Goal: Task Accomplishment & Management: Manage account settings

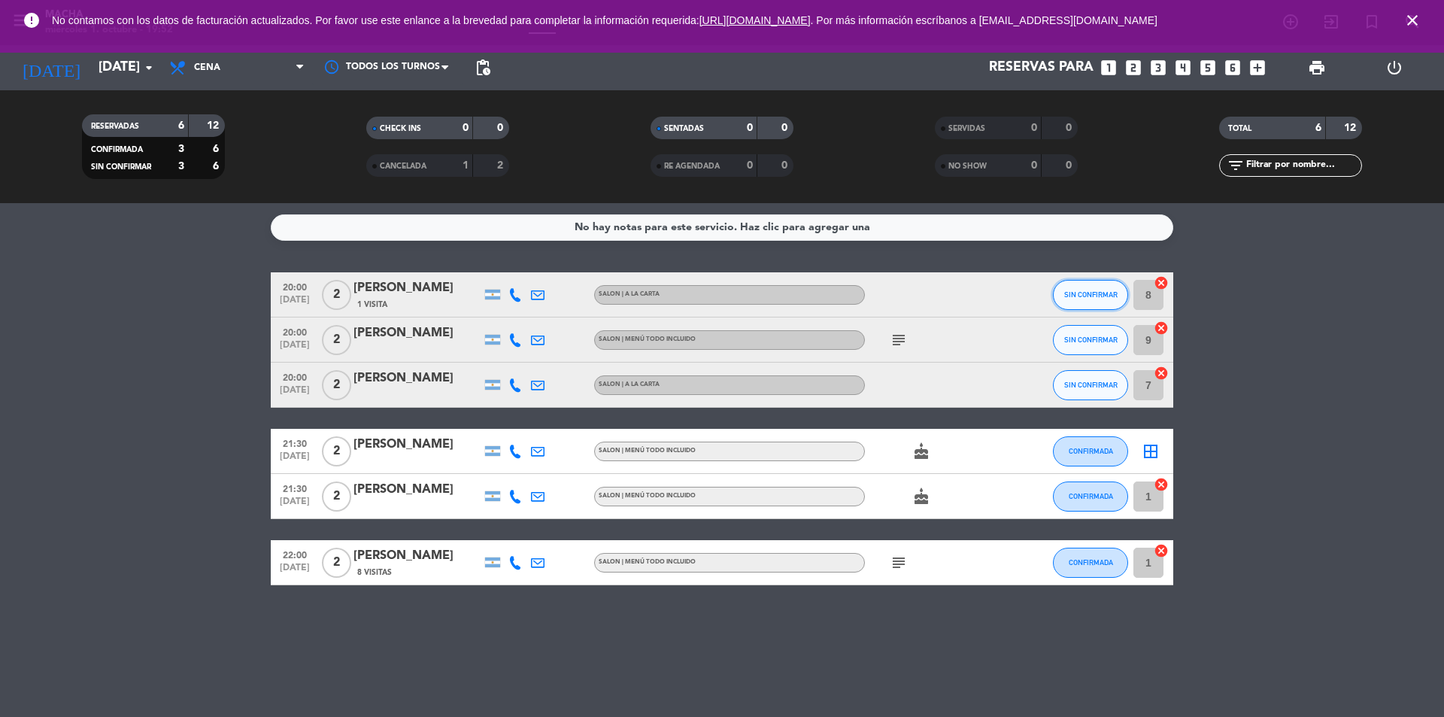
click at [1108, 296] on span "SIN CONFIRMAR" at bounding box center [1090, 294] width 53 height 8
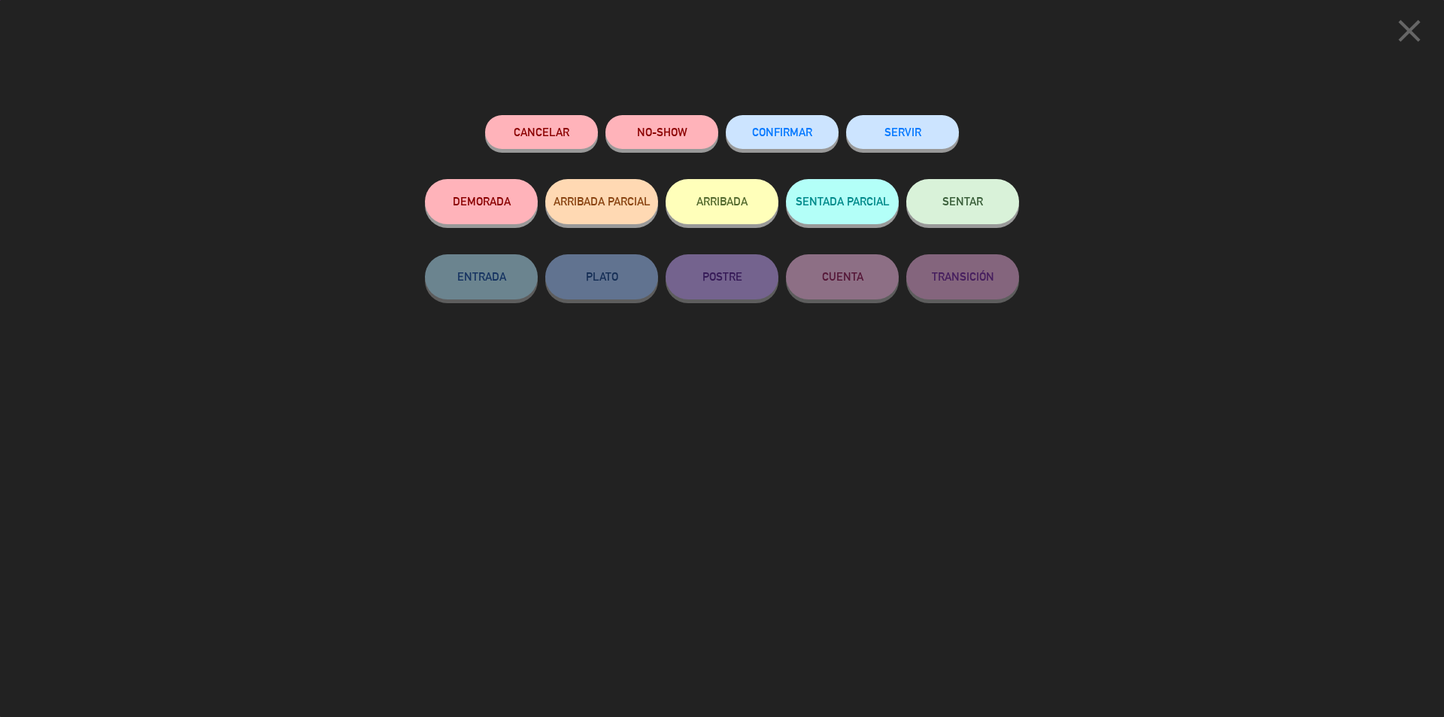
click at [773, 132] on span "CONFIRMAR" at bounding box center [782, 132] width 60 height 13
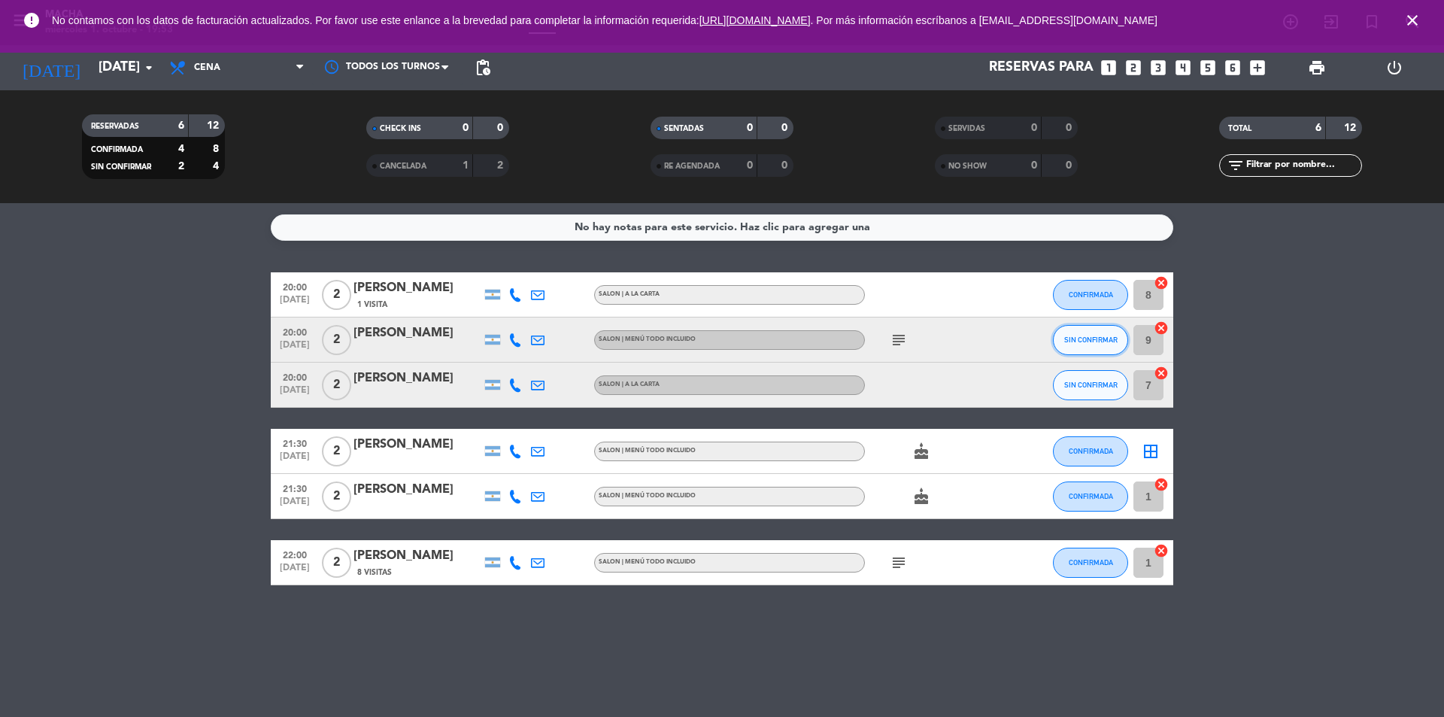
click at [1094, 342] on span "SIN CONFIRMAR" at bounding box center [1090, 340] width 53 height 8
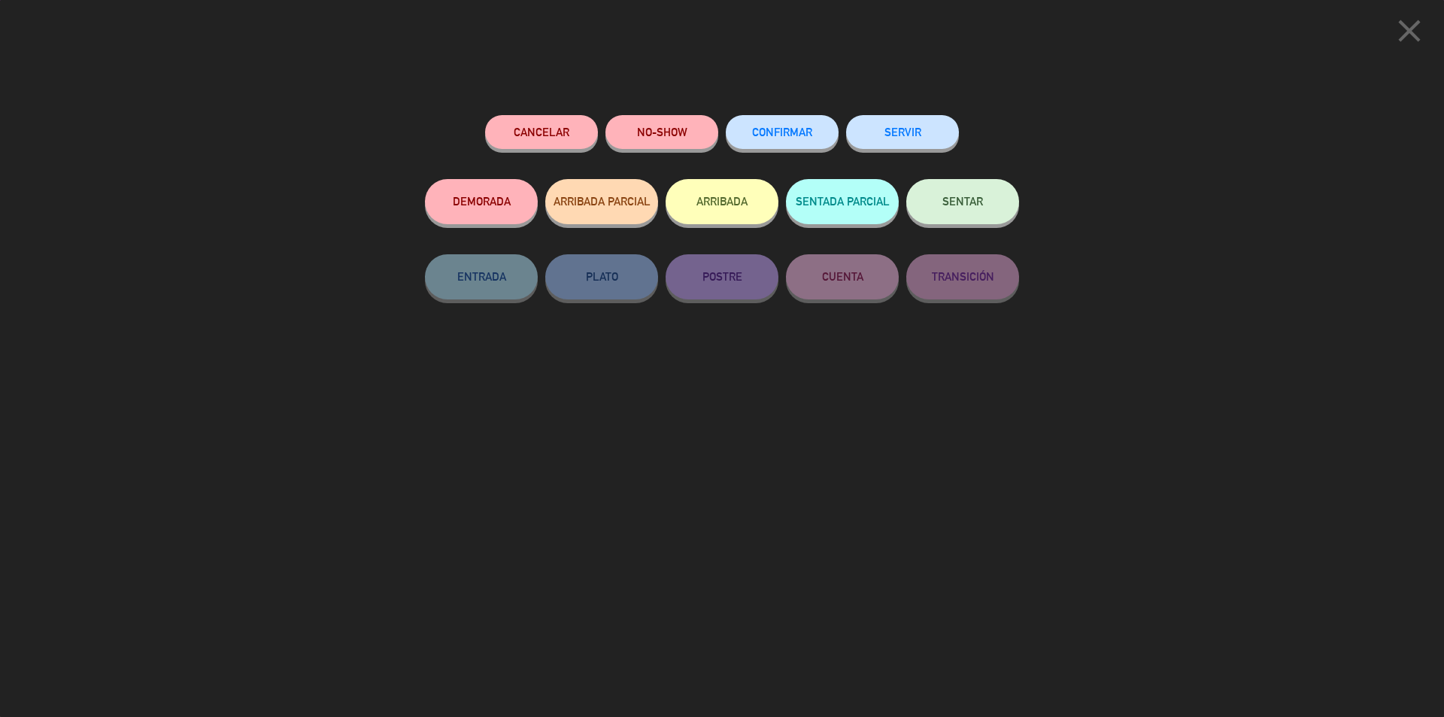
click at [795, 138] on span "CONFIRMAR" at bounding box center [782, 132] width 60 height 13
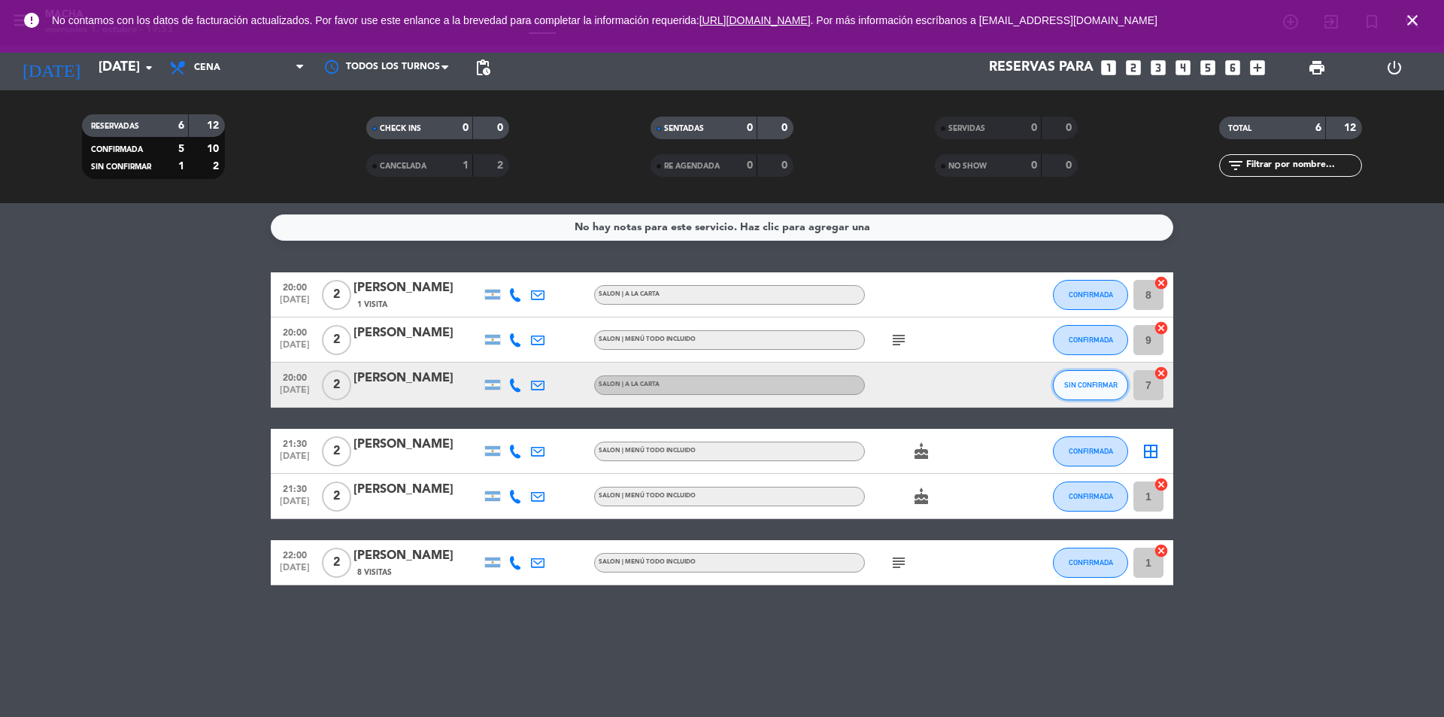
click at [1083, 381] on span "SIN CONFIRMAR" at bounding box center [1090, 385] width 53 height 8
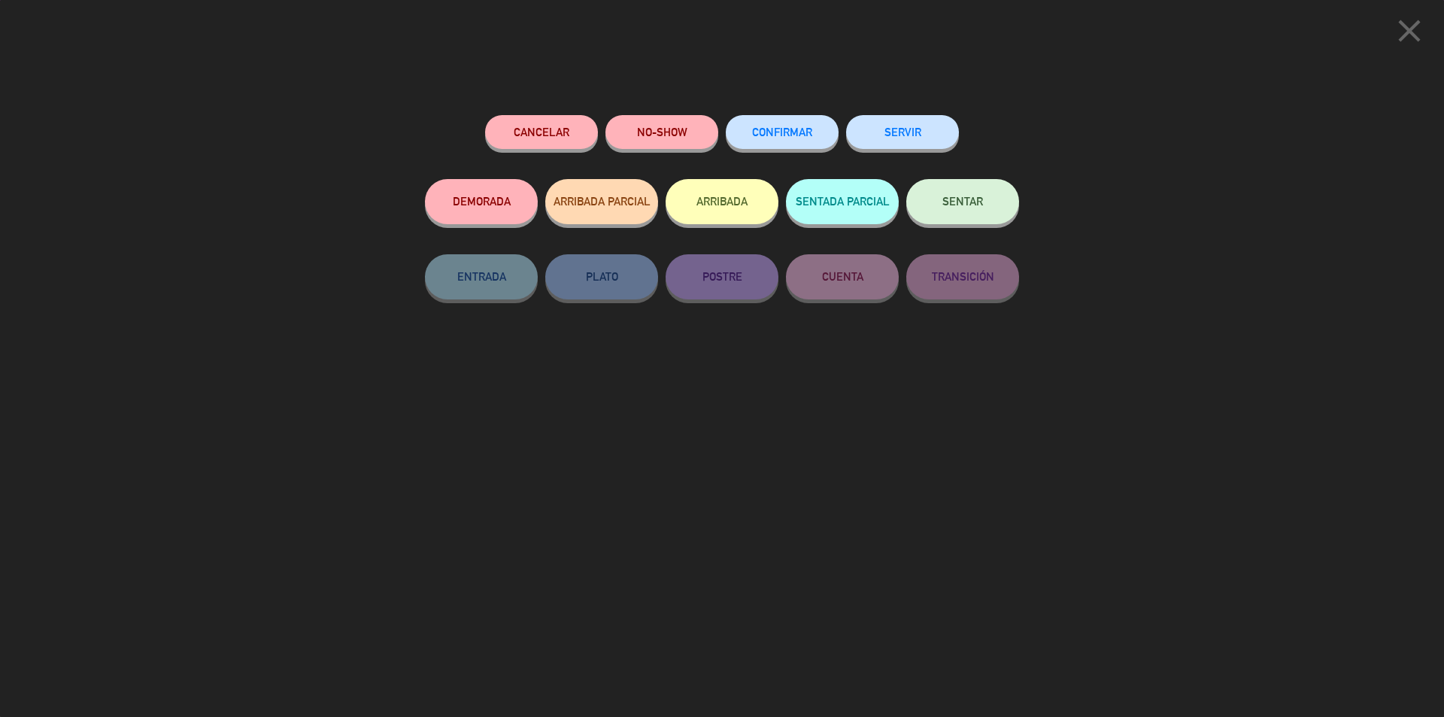
click at [789, 130] on span "CONFIRMAR" at bounding box center [782, 132] width 60 height 13
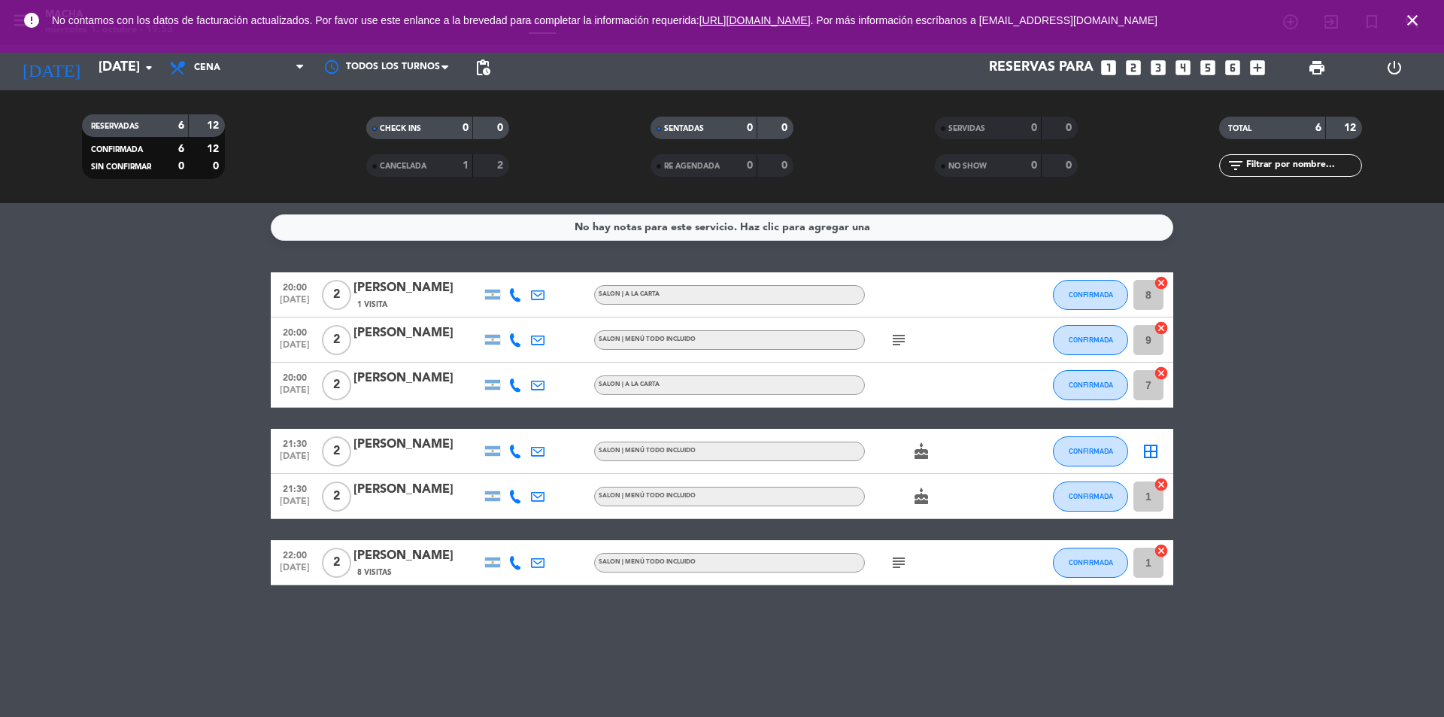
click at [1327, 70] on span "print" at bounding box center [1317, 68] width 30 height 30
click at [405, 156] on div "CANCELADA 1 2" at bounding box center [437, 165] width 143 height 23
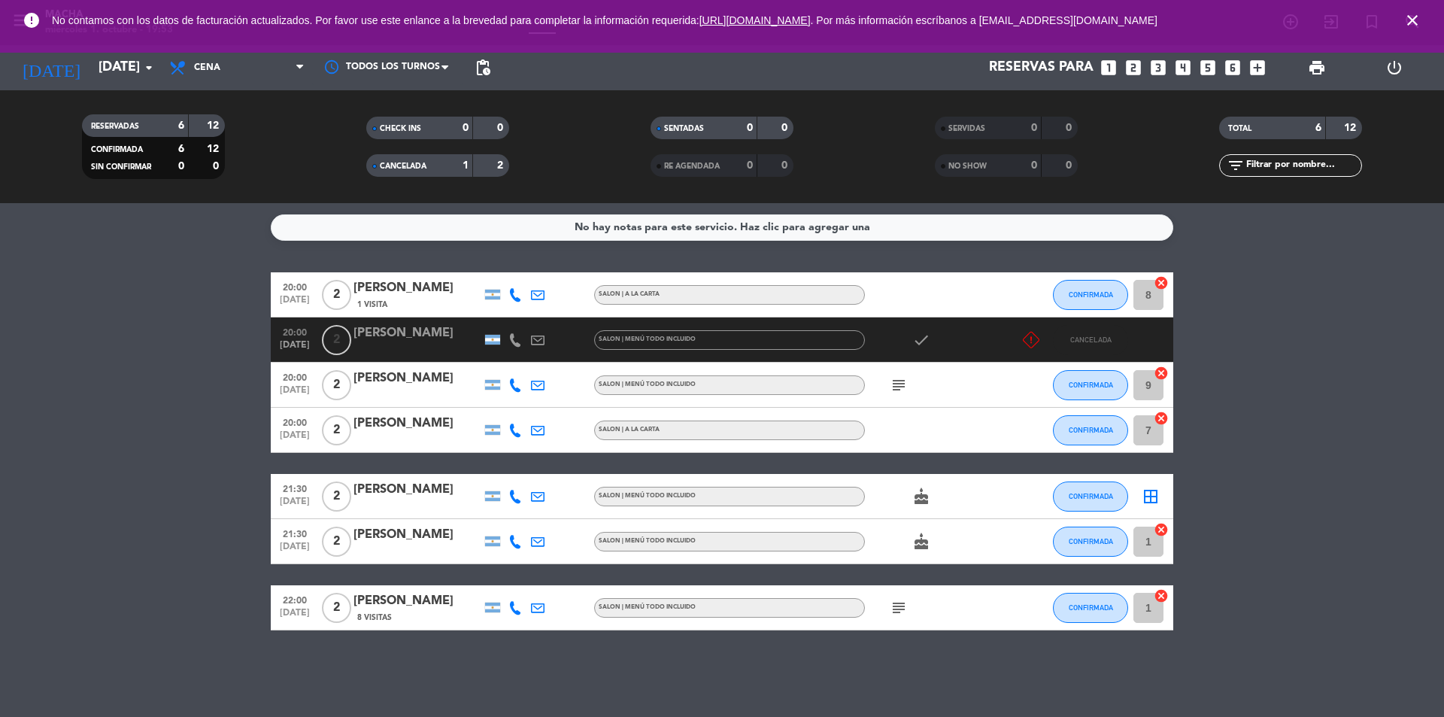
click at [408, 162] on span "CANCELADA" at bounding box center [403, 166] width 47 height 8
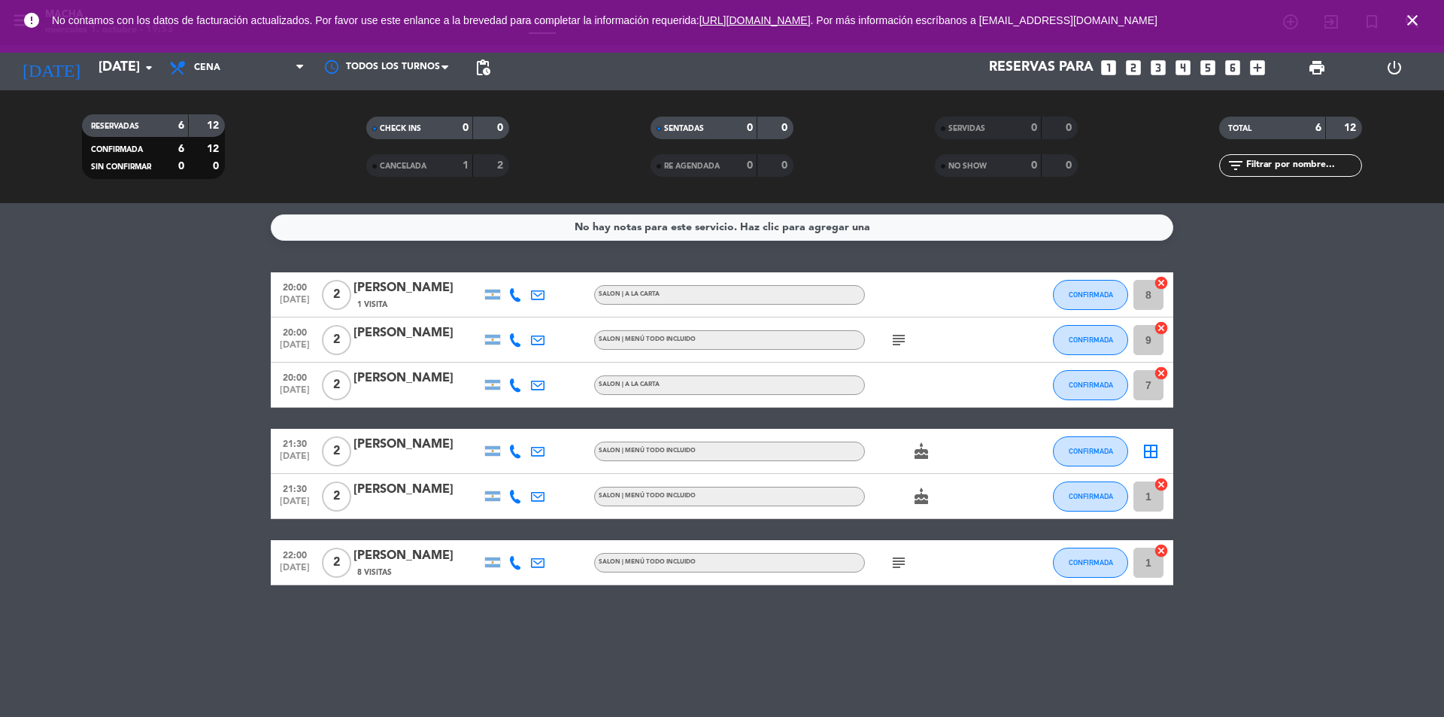
click at [501, 68] on div "Reservas para looks_one looks_two looks_3 looks_4 looks_5 looks_6 add_box" at bounding box center [885, 67] width 775 height 45
click at [486, 66] on span "pending_actions" at bounding box center [483, 68] width 18 height 18
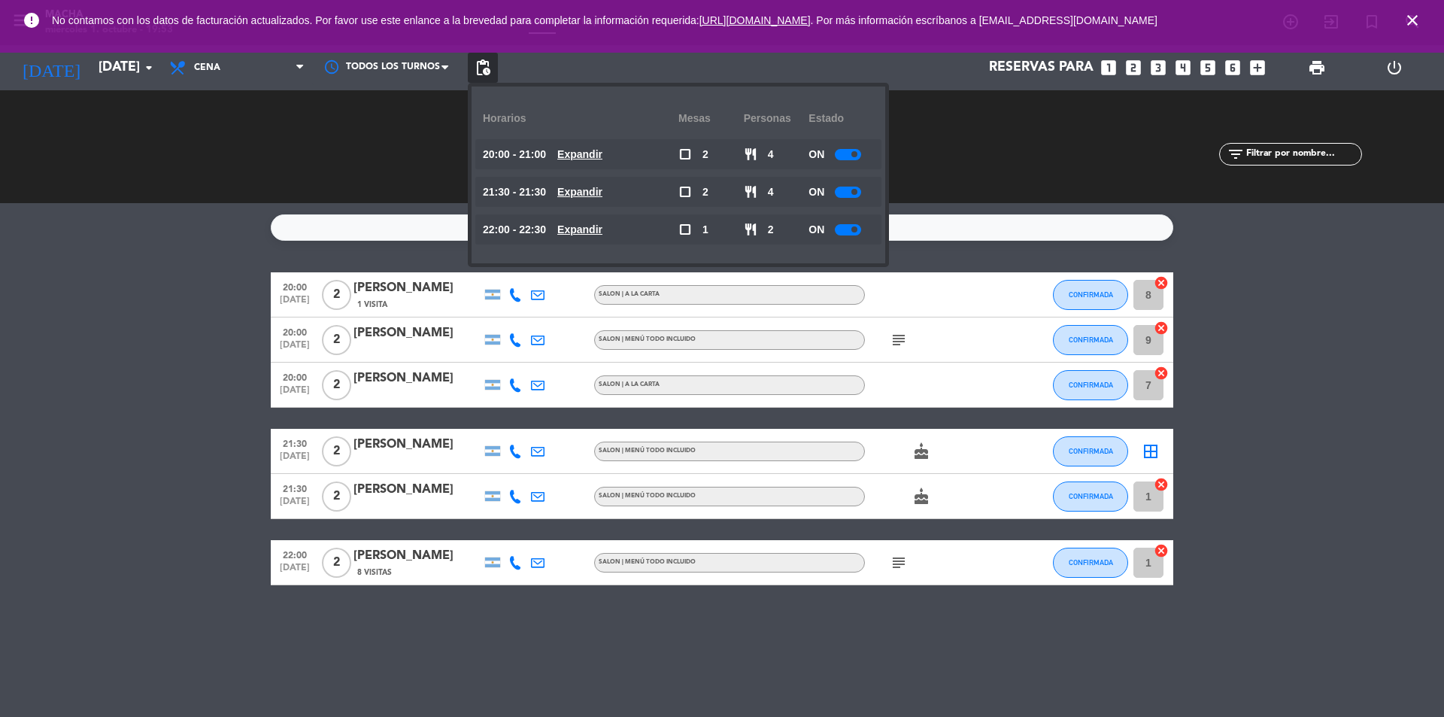
click at [852, 193] on div at bounding box center [848, 192] width 26 height 11
drag, startPoint x: 858, startPoint y: 242, endPoint x: 858, endPoint y: 231, distance: 11.3
click at [858, 238] on div "ON" at bounding box center [841, 229] width 65 height 30
click at [858, 231] on span at bounding box center [855, 229] width 6 height 6
click at [858, 225] on div at bounding box center [848, 229] width 26 height 11
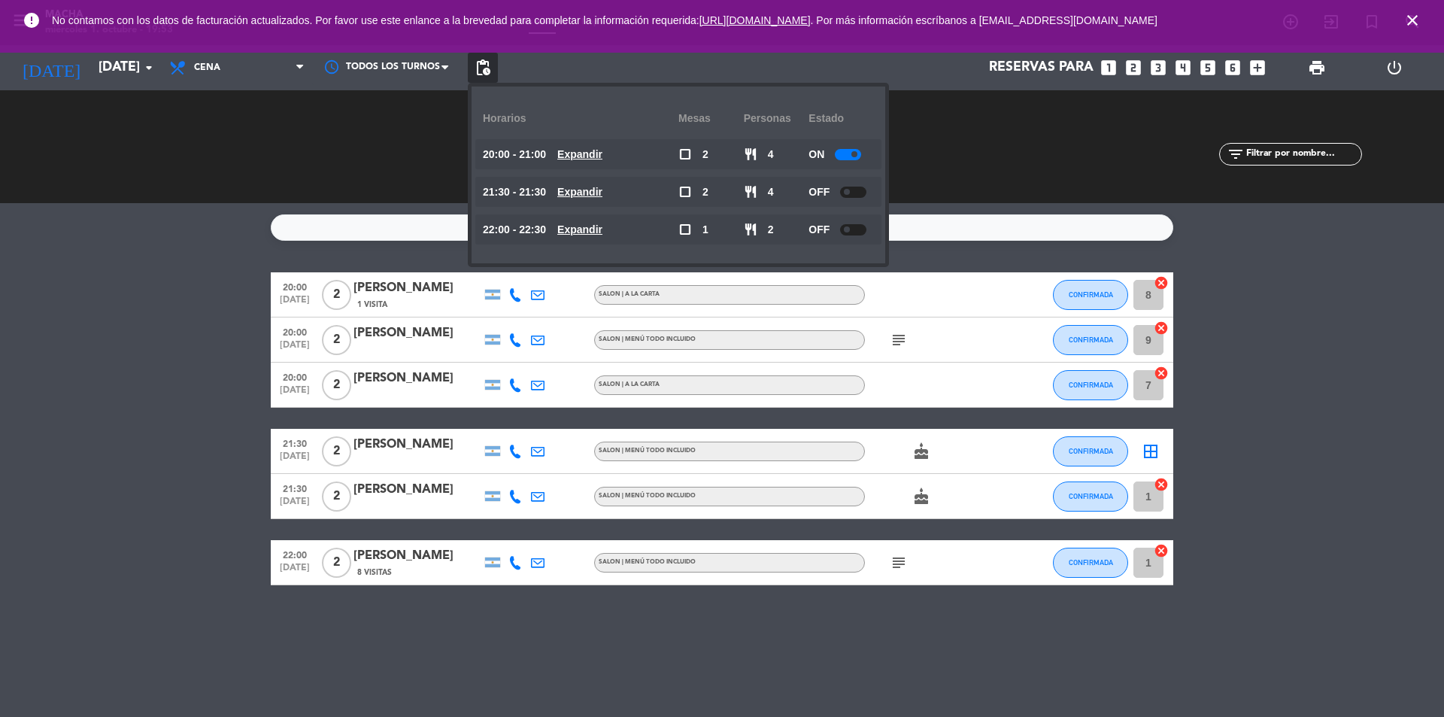
click at [855, 151] on div at bounding box center [848, 154] width 26 height 11
click at [1379, 365] on bookings-row "20:00 [DATE] 2 [PERSON_NAME] 1 Visita SALON | A LA CARTA CONFIRMADA 8 cancel 20…" at bounding box center [722, 428] width 1444 height 313
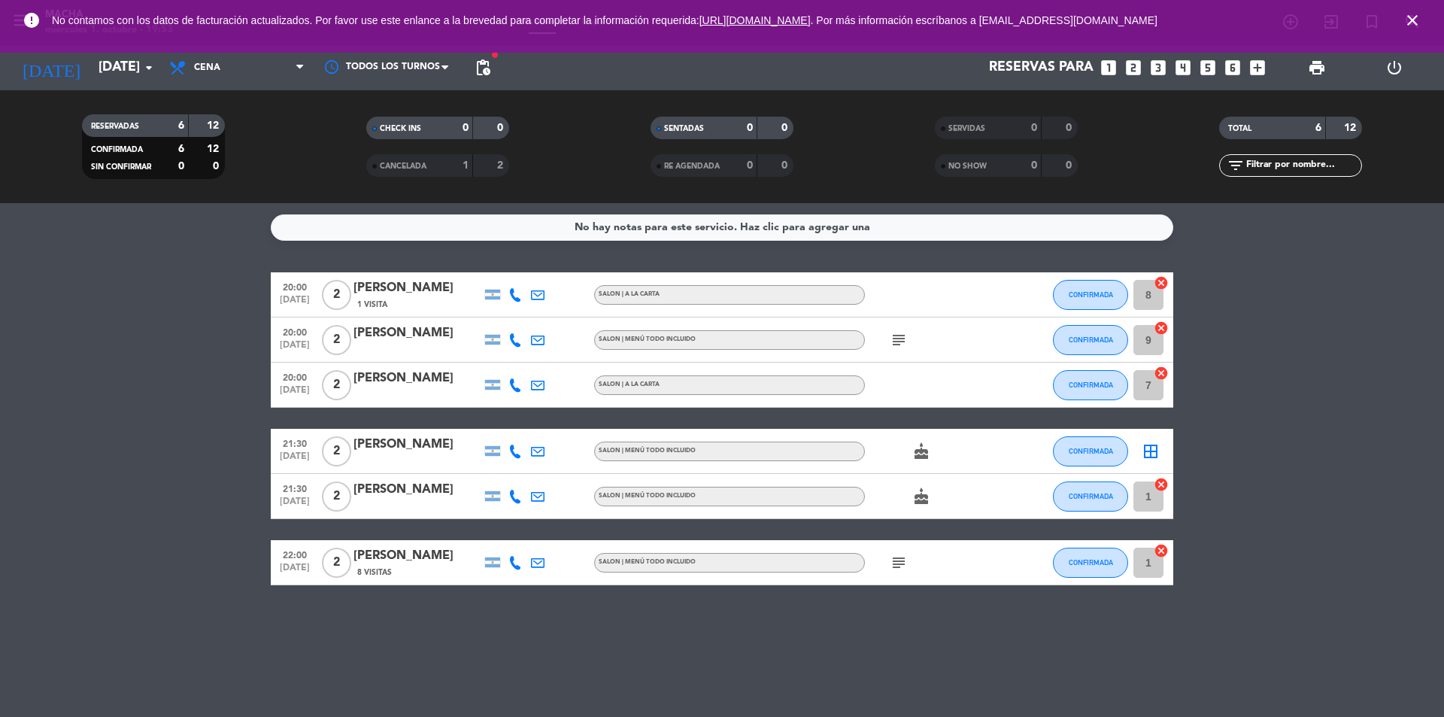
click at [1318, 77] on span "print" at bounding box center [1317, 68] width 30 height 30
click at [1318, 71] on span "print" at bounding box center [1317, 68] width 18 height 18
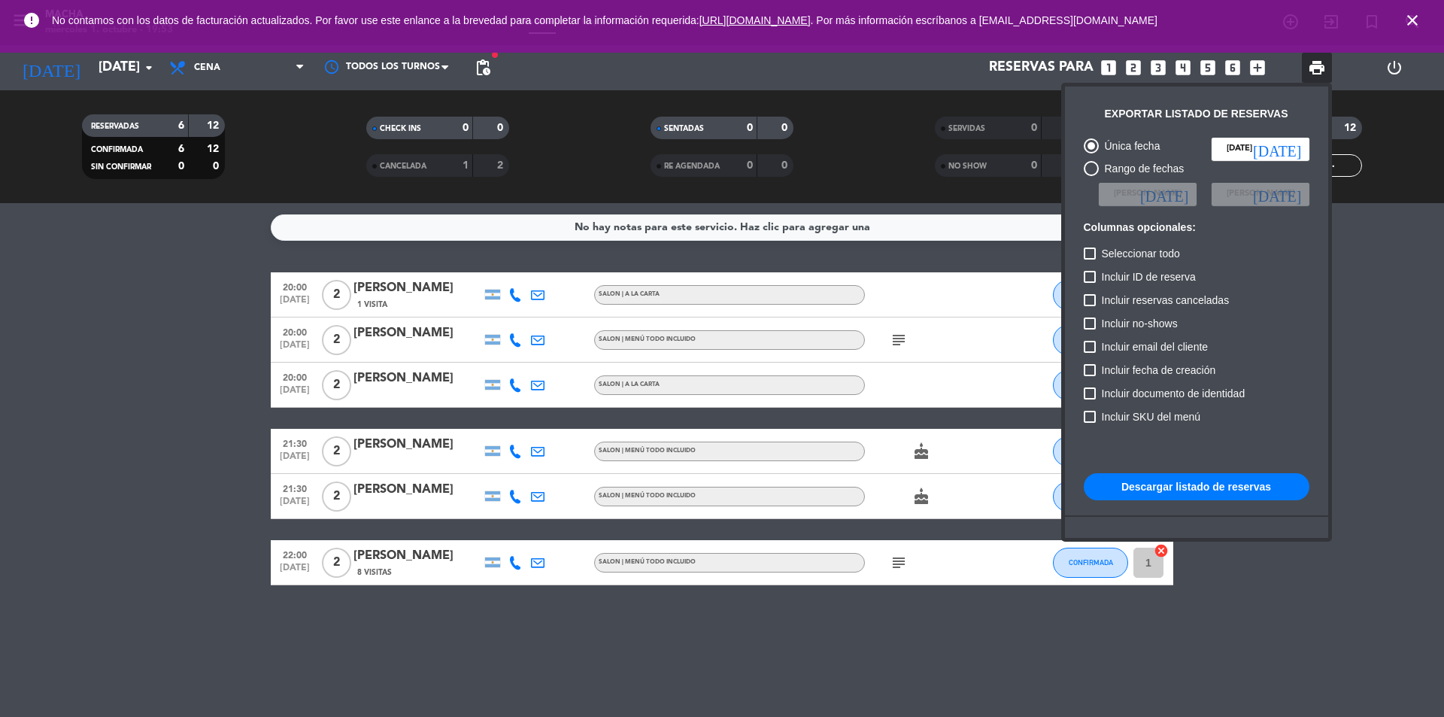
click at [1177, 493] on button "Descargar listado de reservas" at bounding box center [1197, 486] width 226 height 27
click at [1405, 17] on icon "close" at bounding box center [1413, 20] width 18 height 18
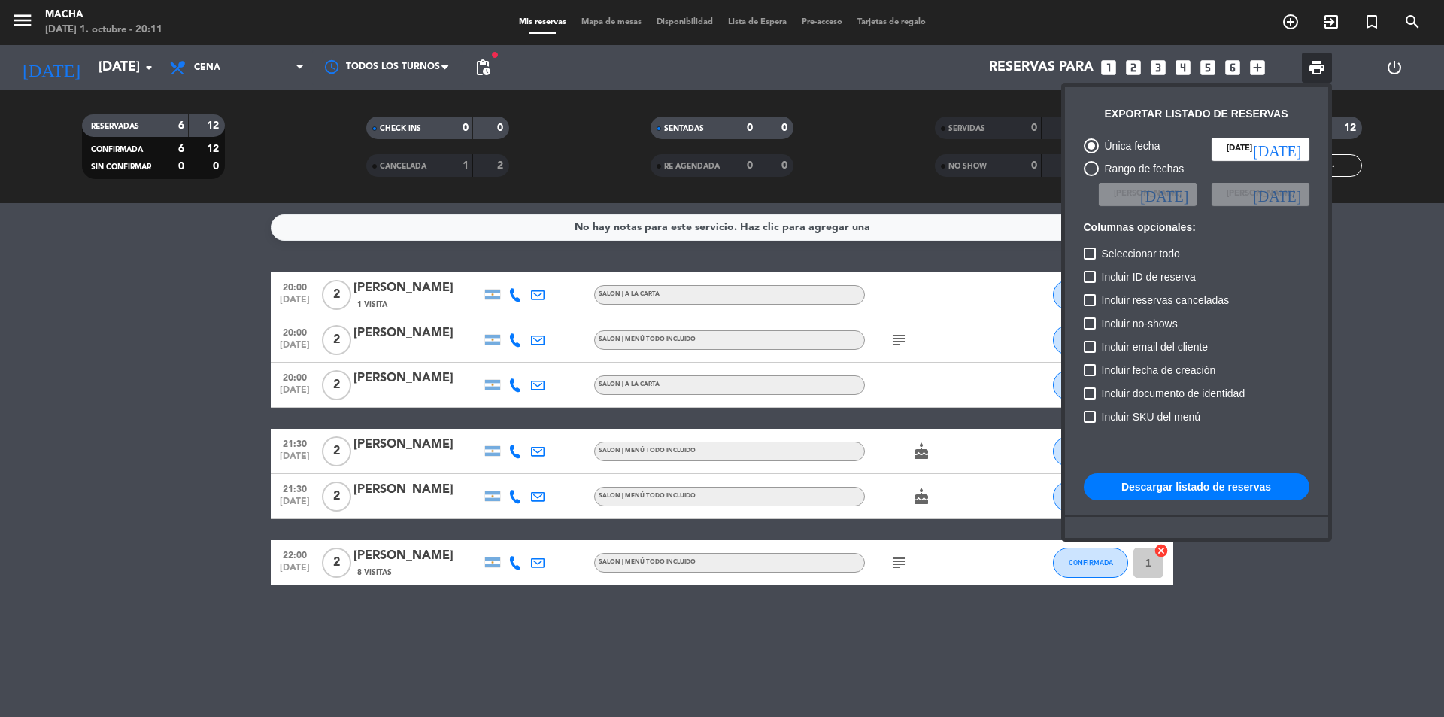
click at [894, 627] on div at bounding box center [722, 358] width 1444 height 717
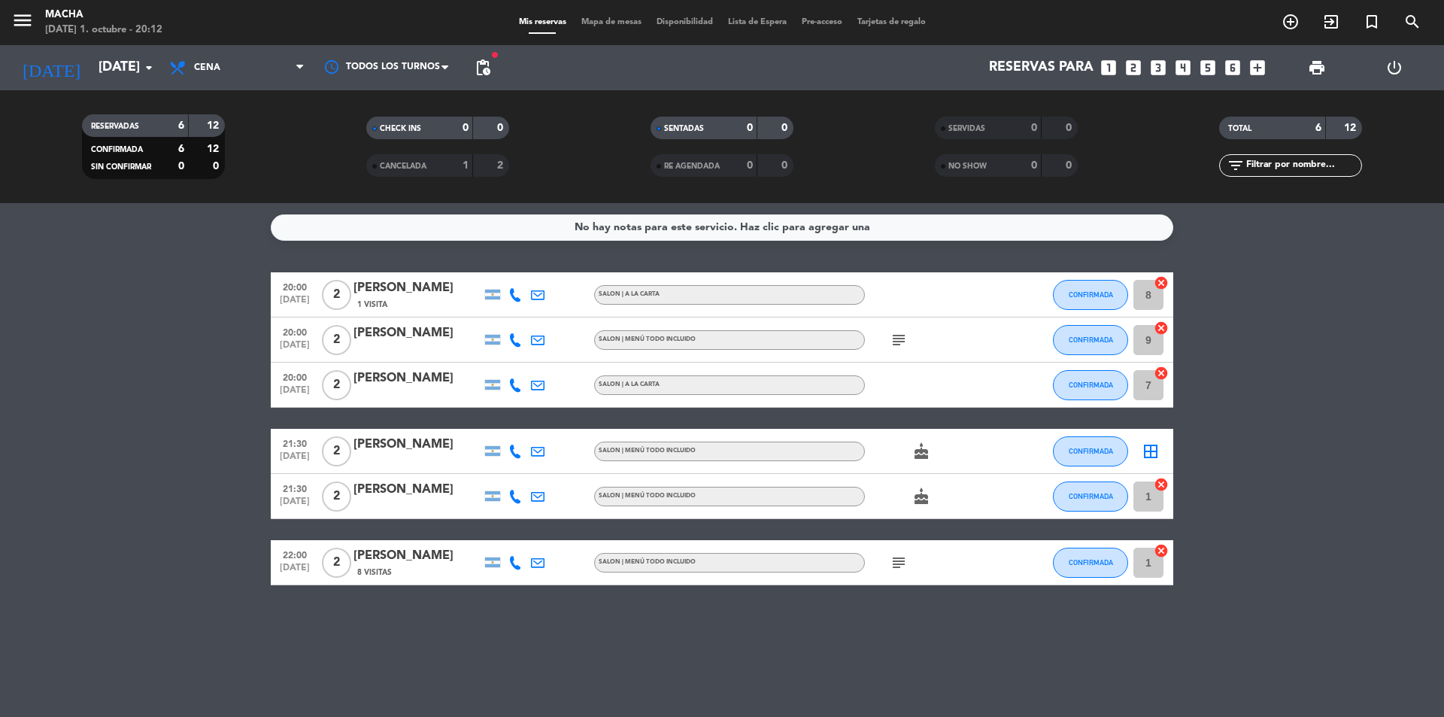
click at [905, 345] on icon "subject" at bounding box center [899, 340] width 18 height 18
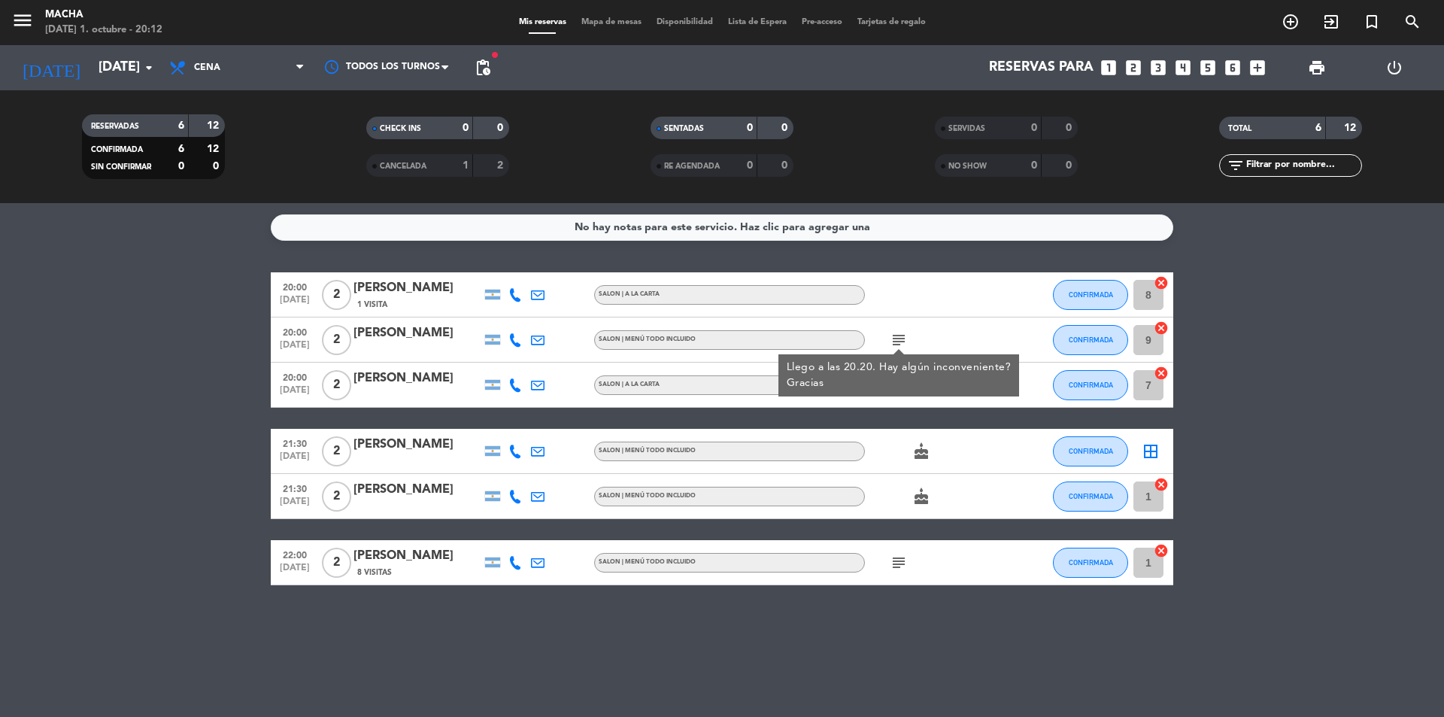
drag, startPoint x: 927, startPoint y: 451, endPoint x: 934, endPoint y: 482, distance: 31.7
click at [927, 452] on icon "cake" at bounding box center [921, 451] width 18 height 18
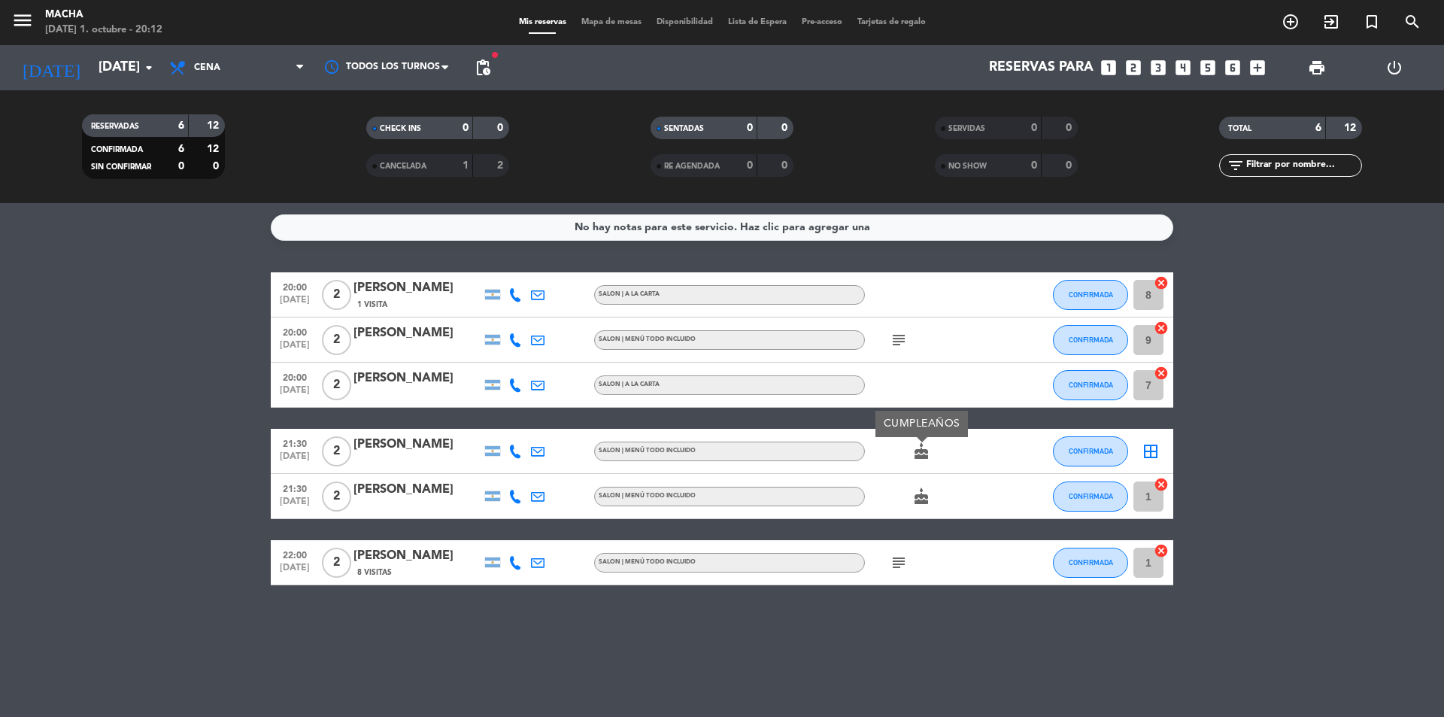
click at [920, 506] on div "cake" at bounding box center [932, 496] width 135 height 44
click at [898, 563] on icon "subject" at bounding box center [899, 563] width 18 height 18
click at [888, 618] on div "No hay notas para este servicio. Haz clic para agregar una 20:00 [DATE] 2 [PERS…" at bounding box center [722, 460] width 1444 height 514
